Goal: Transaction & Acquisition: Obtain resource

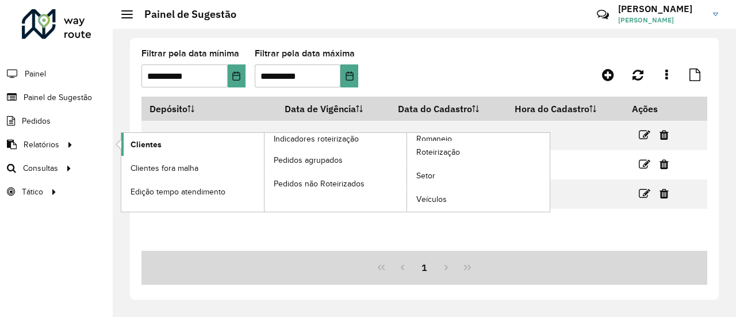
click at [170, 143] on link "Clientes" at bounding box center [192, 144] width 143 height 23
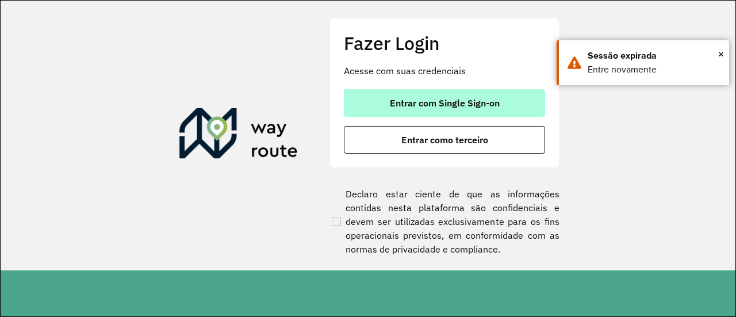
click at [498, 107] on span "Entrar com Single Sign-on" at bounding box center [445, 102] width 110 height 9
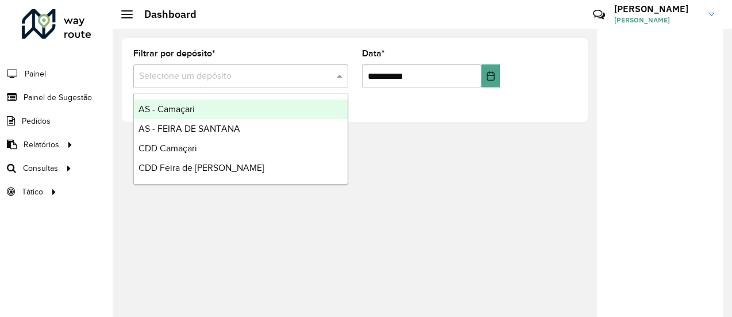
click at [338, 80] on span at bounding box center [341, 76] width 14 height 14
click at [327, 38] on div "**********" at bounding box center [355, 80] width 466 height 84
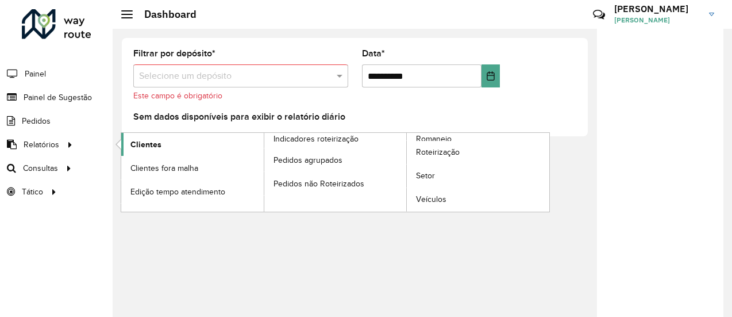
click at [139, 138] on span "Clientes" at bounding box center [145, 144] width 31 height 12
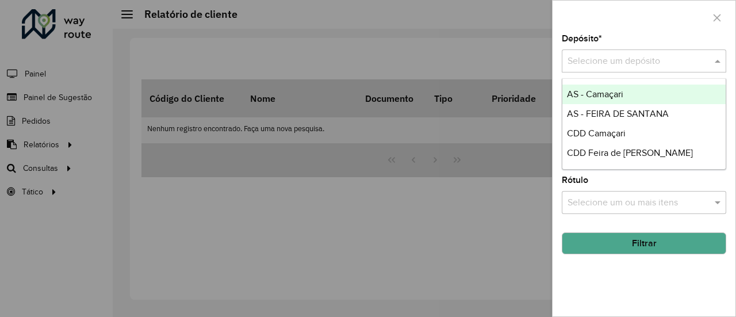
click at [709, 57] on div at bounding box center [643, 61] width 164 height 14
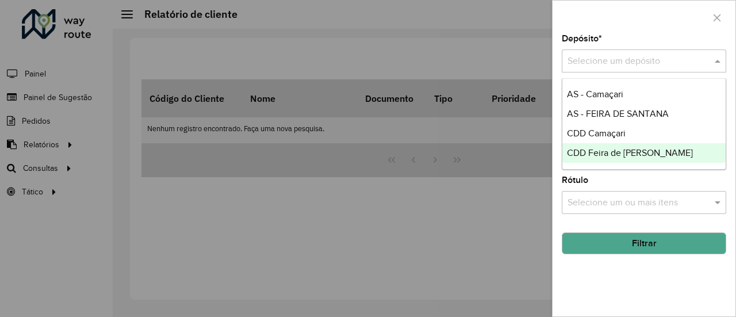
click at [636, 151] on span "CDD Feira de [PERSON_NAME]" at bounding box center [630, 153] width 126 height 10
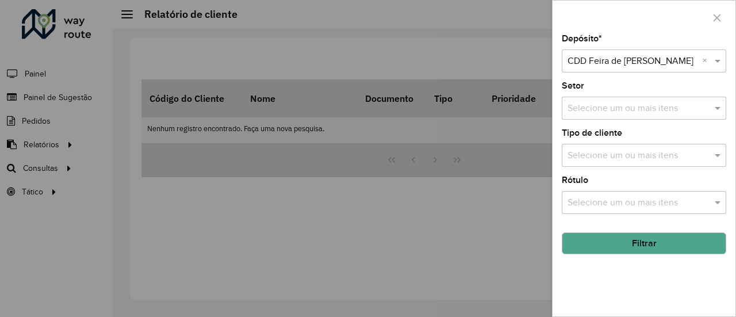
click at [649, 247] on button "Filtrar" at bounding box center [643, 243] width 164 height 22
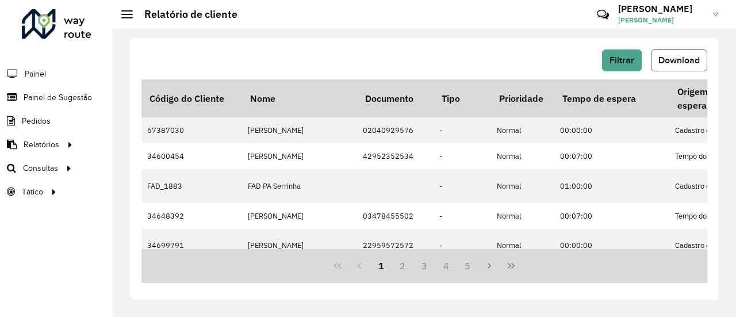
click at [692, 57] on span "Download" at bounding box center [678, 60] width 41 height 10
